Goal: Task Accomplishment & Management: Use online tool/utility

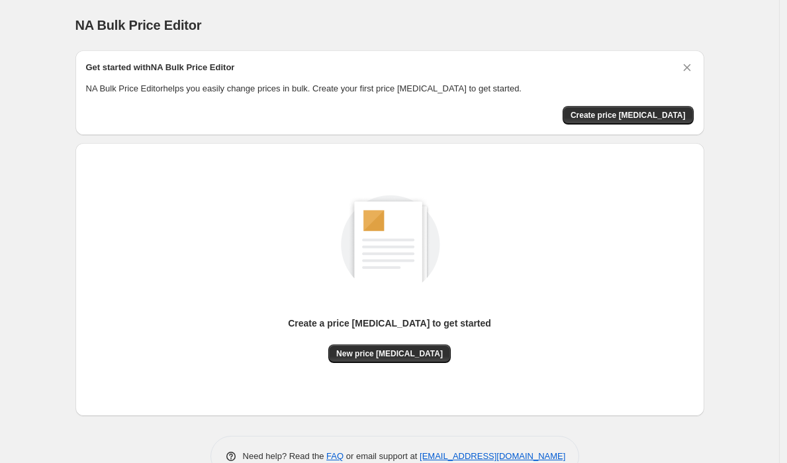
click at [627, 103] on div "Get started with NA Bulk Price Editor NA Bulk Price Editor helps you easily cha…" at bounding box center [389, 93] width 607 height 64
click at [656, 120] on button "Create price [MEDICAL_DATA]" at bounding box center [627, 115] width 131 height 19
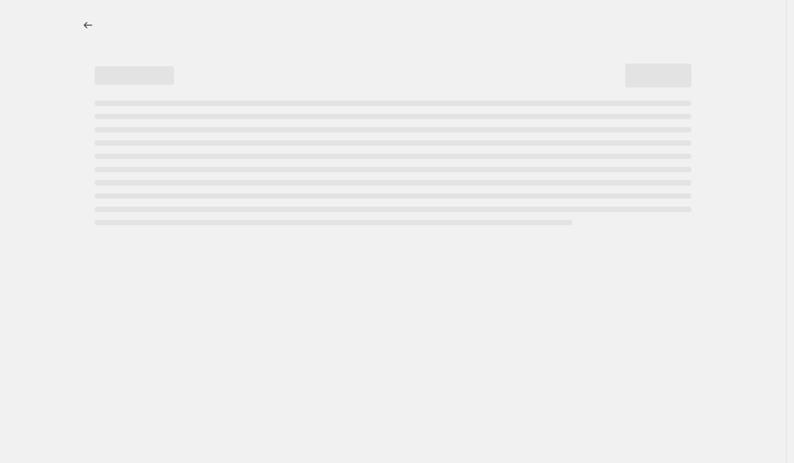
select select "percentage"
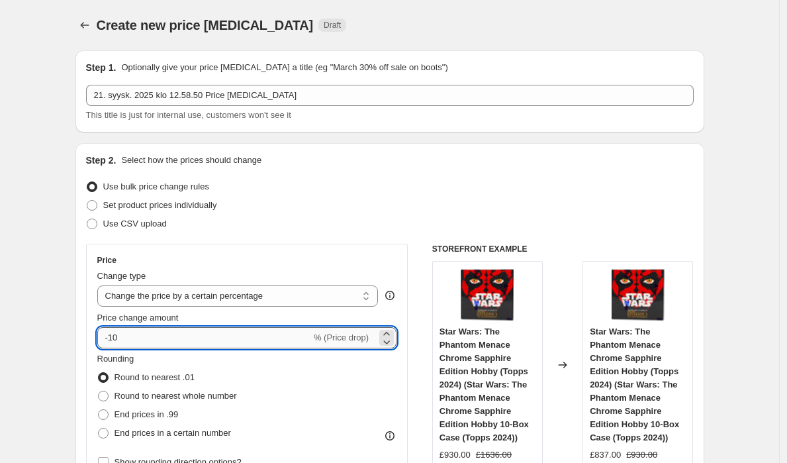
click at [228, 341] on input "-10" at bounding box center [204, 337] width 214 height 21
type input "-1"
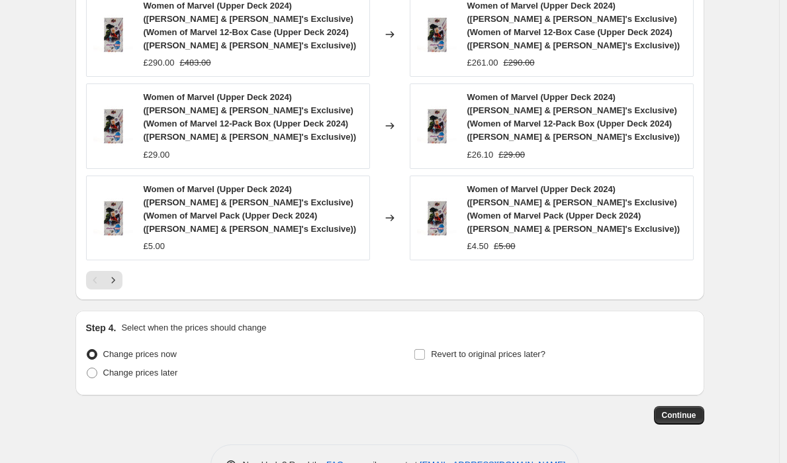
scroll to position [974, 0]
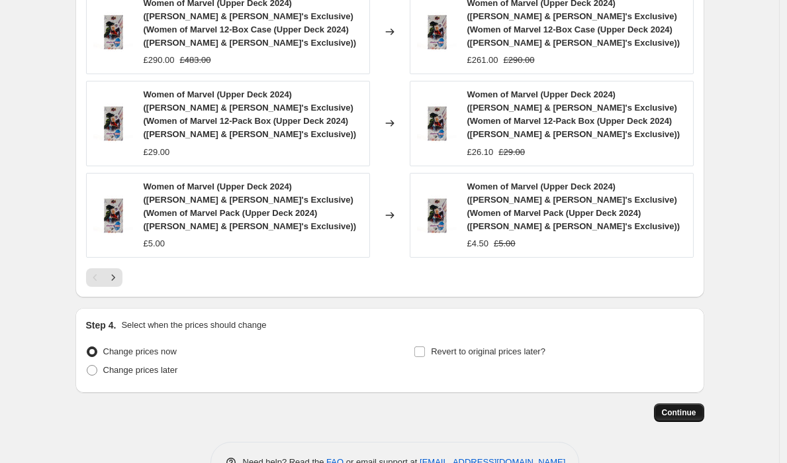
type input "-30"
click at [690, 407] on span "Continue" at bounding box center [679, 412] width 34 height 11
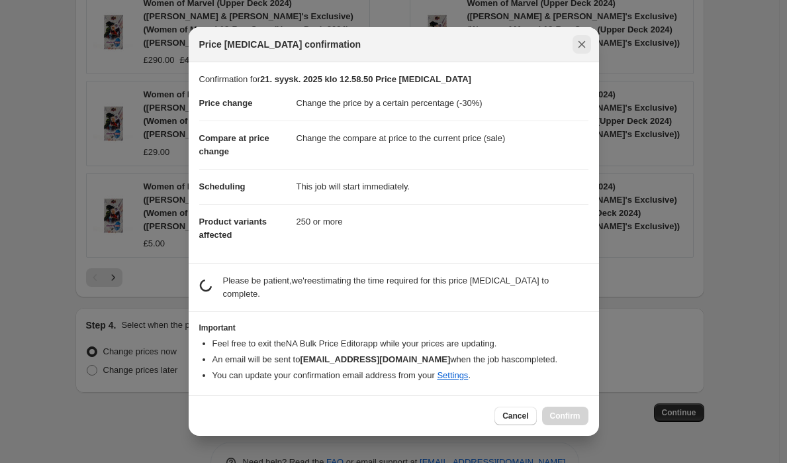
click at [581, 46] on icon "Close" at bounding box center [581, 44] width 13 height 13
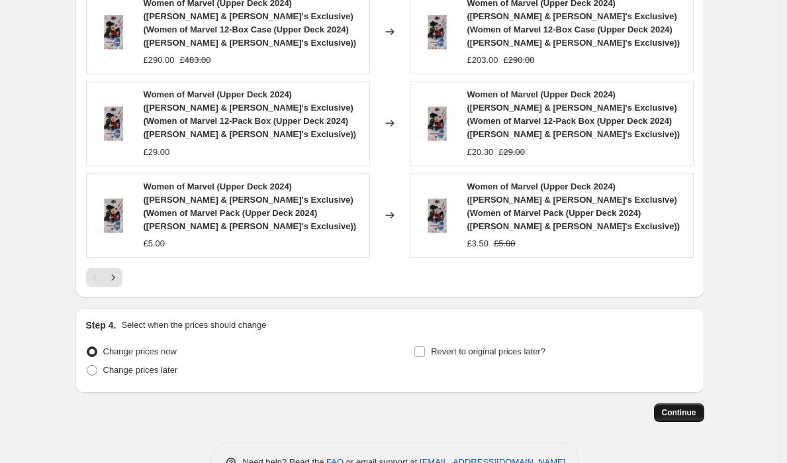
click at [674, 403] on button "Continue" at bounding box center [679, 412] width 50 height 19
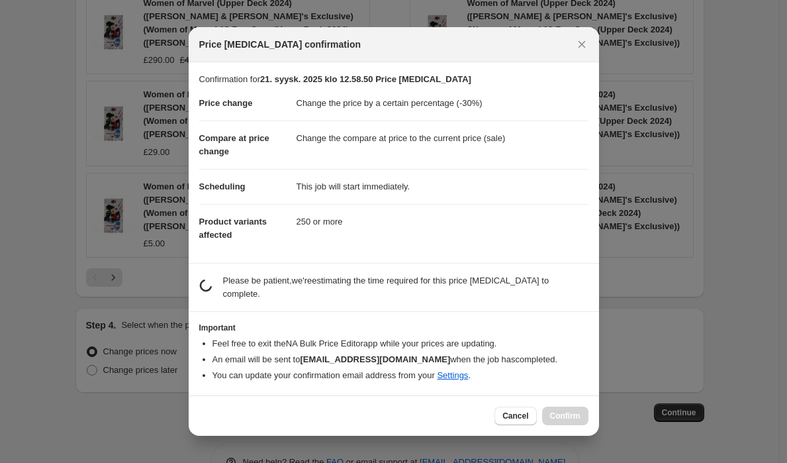
scroll to position [0, 0]
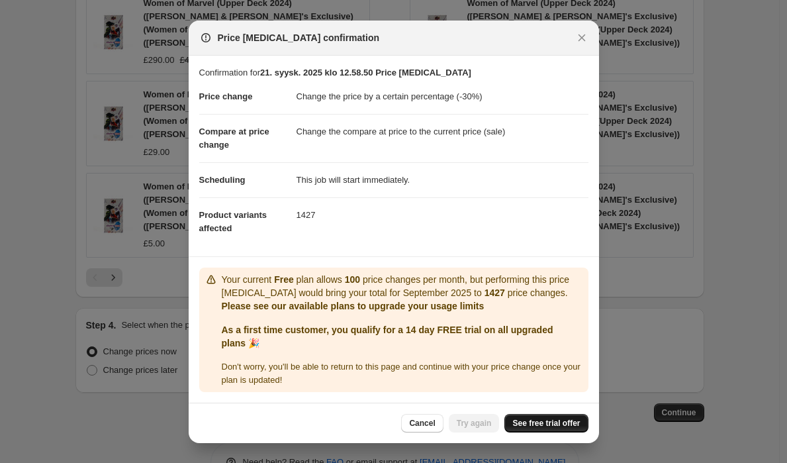
click at [553, 418] on span "See free trial offer" at bounding box center [545, 423] width 67 height 11
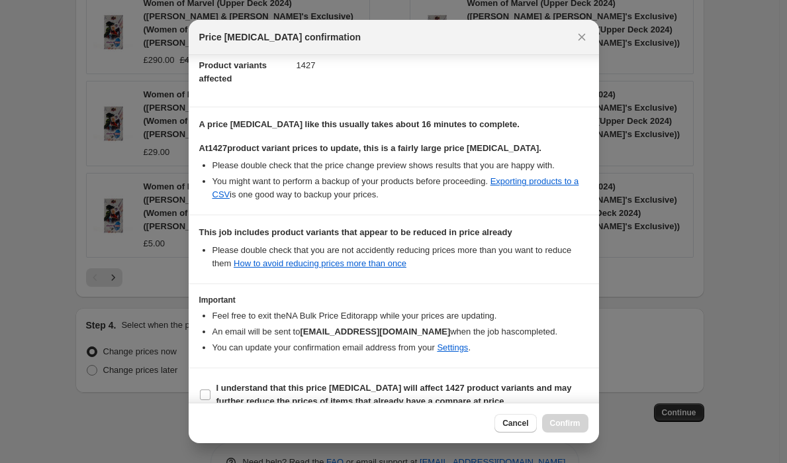
scroll to position [167, 0]
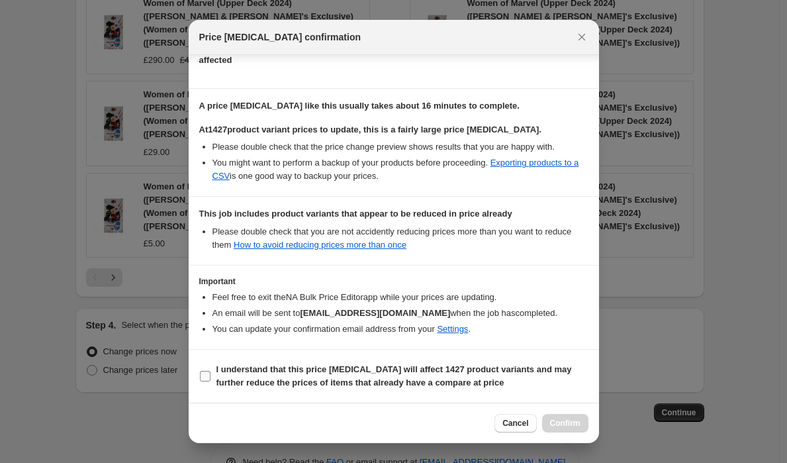
click at [463, 370] on b "I understand that this price [MEDICAL_DATA] will affect 1427 product variants a…" at bounding box center [393, 375] width 355 height 23
click at [210, 371] on input "I understand that this price [MEDICAL_DATA] will affect 1427 product variants a…" at bounding box center [205, 376] width 11 height 11
checkbox input "true"
click at [566, 424] on span "Confirm" at bounding box center [565, 423] width 30 height 11
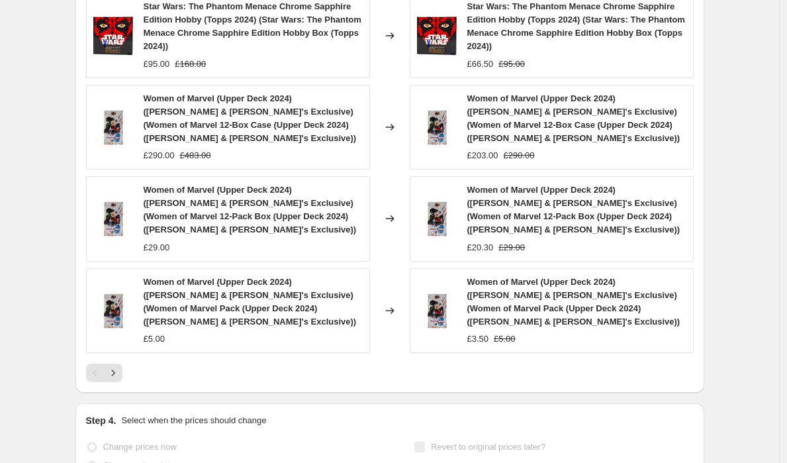
scroll to position [1008, 0]
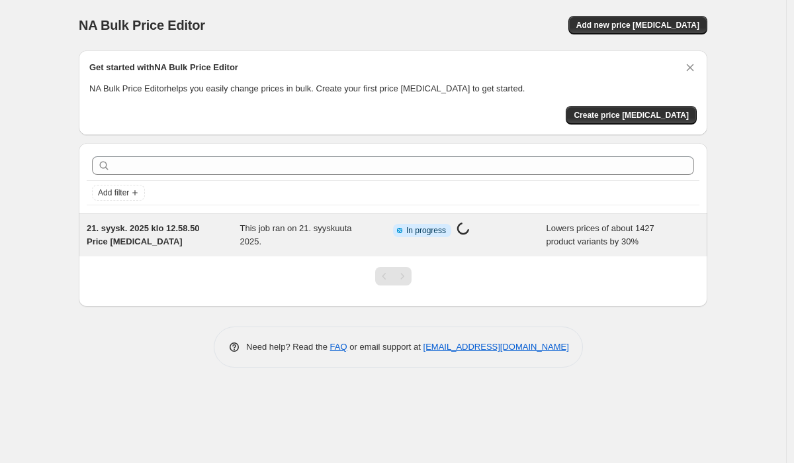
click at [538, 242] on div "Info Partially complete In progress Price [MEDICAL_DATA] in progress..." at bounding box center [470, 235] width 154 height 26
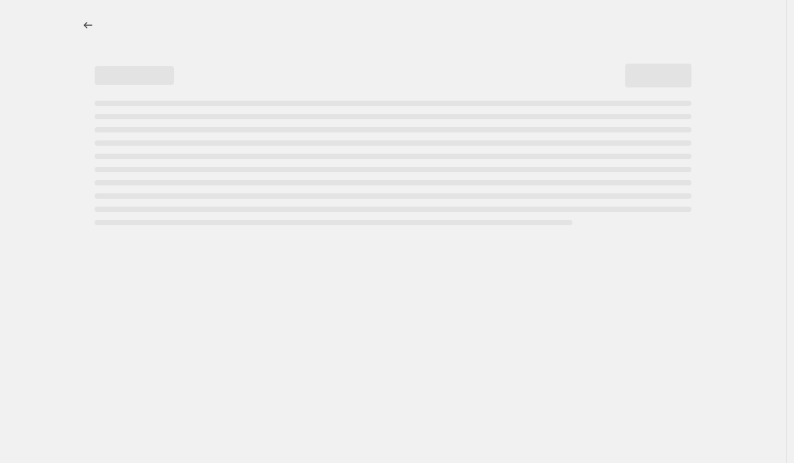
select select "percentage"
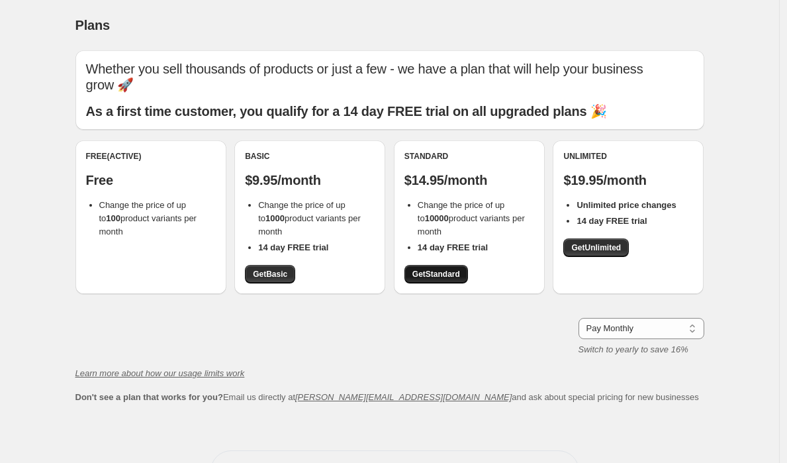
click at [447, 265] on link "Get Standard" at bounding box center [436, 274] width 64 height 19
